Goal: Task Accomplishment & Management: Use online tool/utility

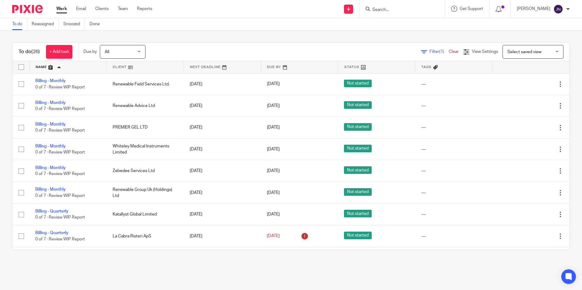
scroll to position [30, 0]
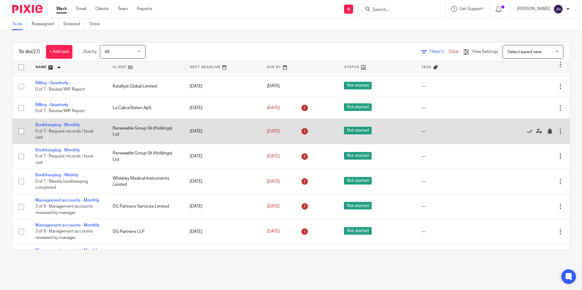
scroll to position [183, 0]
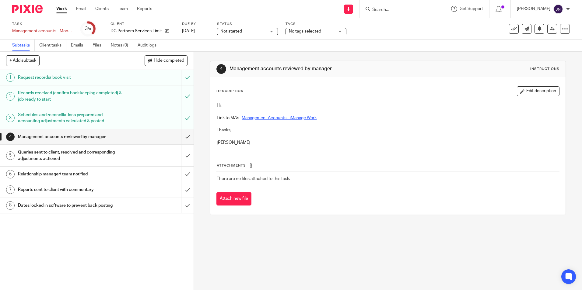
click at [280, 118] on link "Management Accounts - iManage Work" at bounding box center [279, 118] width 75 height 4
